Goal: Task Accomplishment & Management: Manage account settings

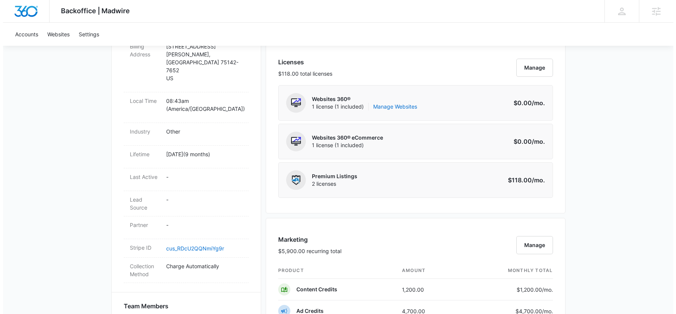
scroll to position [308, 0]
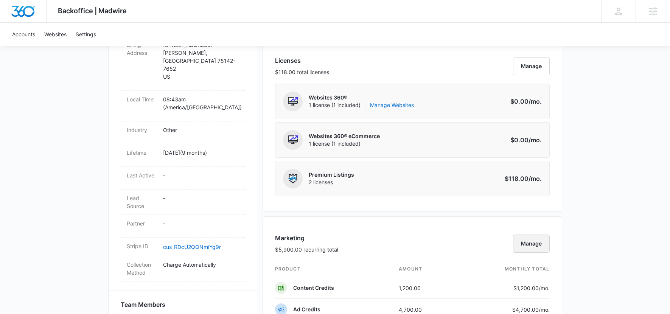
click at [523, 243] on button "Manage" at bounding box center [531, 244] width 37 height 18
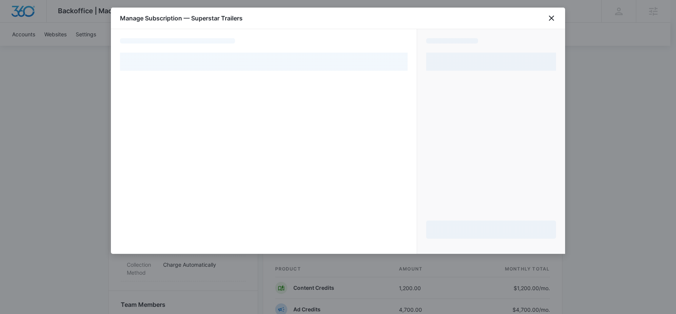
select select "pm_1QhYpMA4n8RTgNjUMniY7QpR"
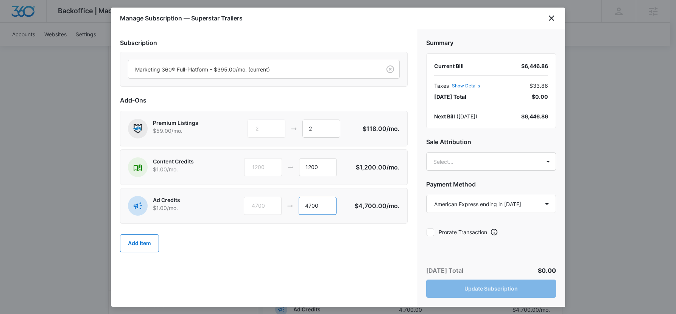
drag, startPoint x: 312, startPoint y: 205, endPoint x: 304, endPoint y: 206, distance: 8.0
click at [304, 206] on input "4700" at bounding box center [318, 206] width 38 height 18
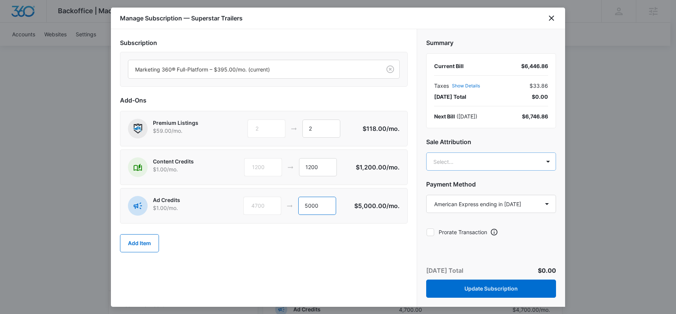
type input "5000"
click at [500, 163] on body "Backoffice | Madwire Apps Settings KK Kyle Knoop kyle.knoop@madwire.com My Prof…" at bounding box center [338, 249] width 676 height 1114
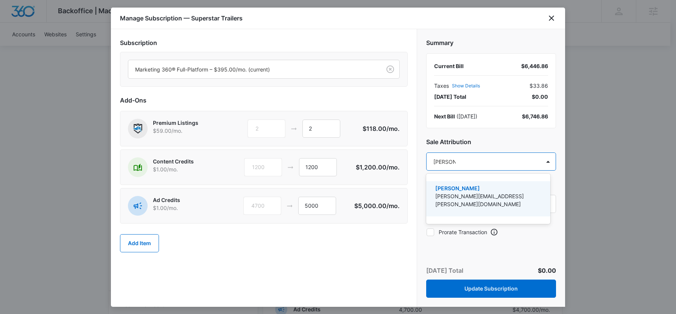
type input "kyle knoop"
click at [513, 191] on p "Kyle Knoop" at bounding box center [487, 188] width 104 height 8
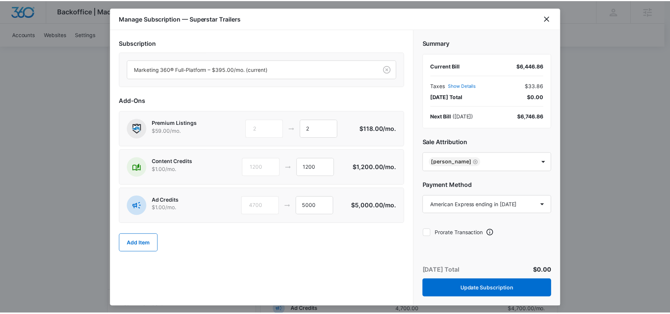
scroll to position [1, 0]
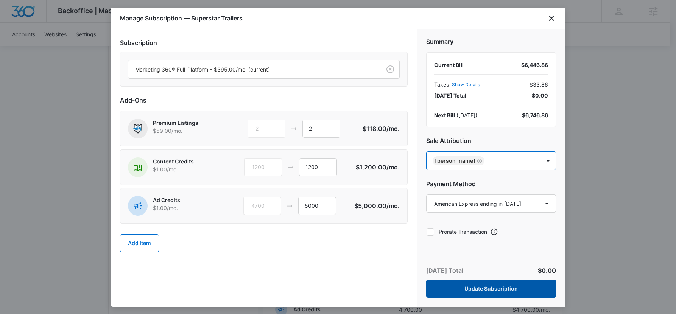
click at [490, 290] on button "Update Subscription" at bounding box center [491, 289] width 130 height 18
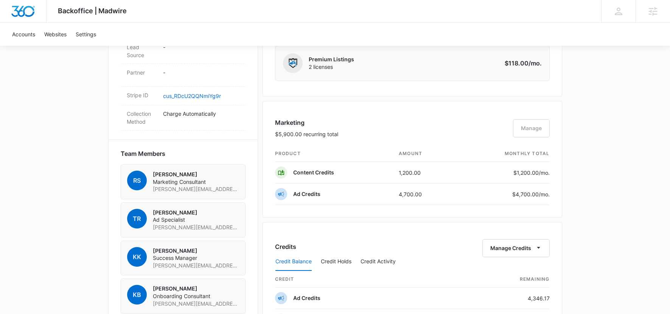
scroll to position [84, 0]
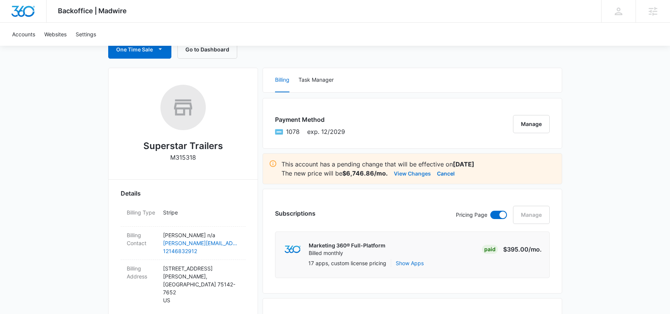
click at [403, 176] on button "View Changes" at bounding box center [412, 173] width 37 height 9
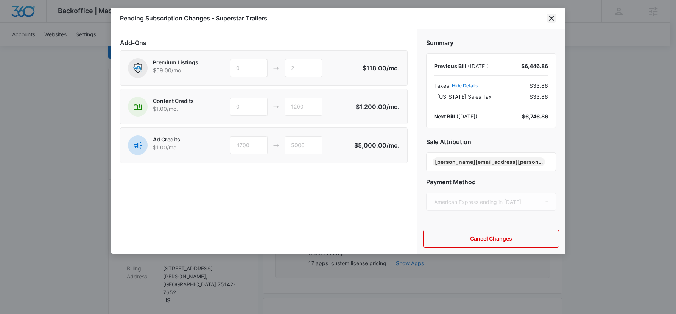
click at [555, 20] on icon "close" at bounding box center [551, 18] width 9 height 9
